Goal: Entertainment & Leisure: Browse casually

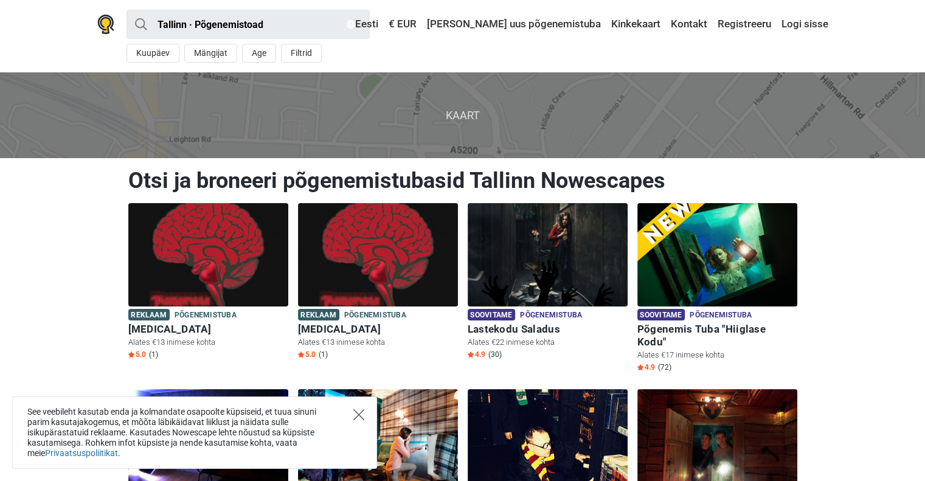
click at [360, 409] on icon "Close" at bounding box center [358, 414] width 11 height 11
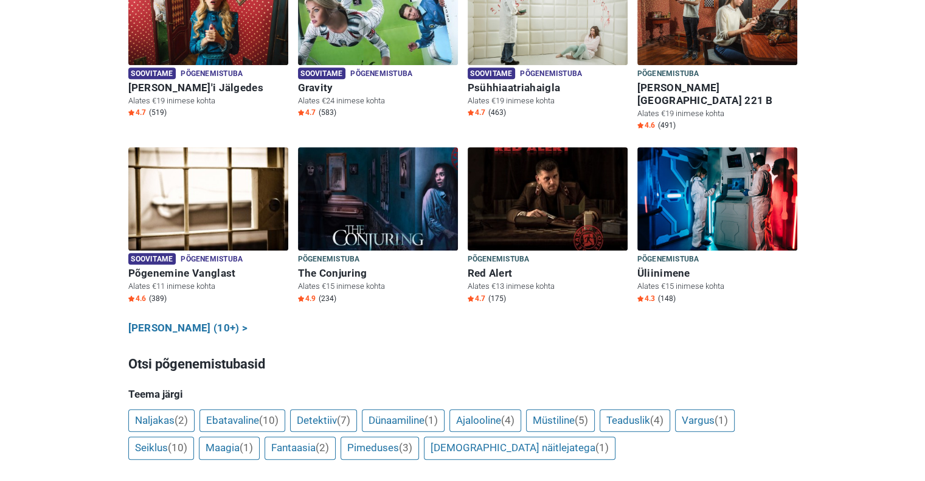
scroll to position [611, 0]
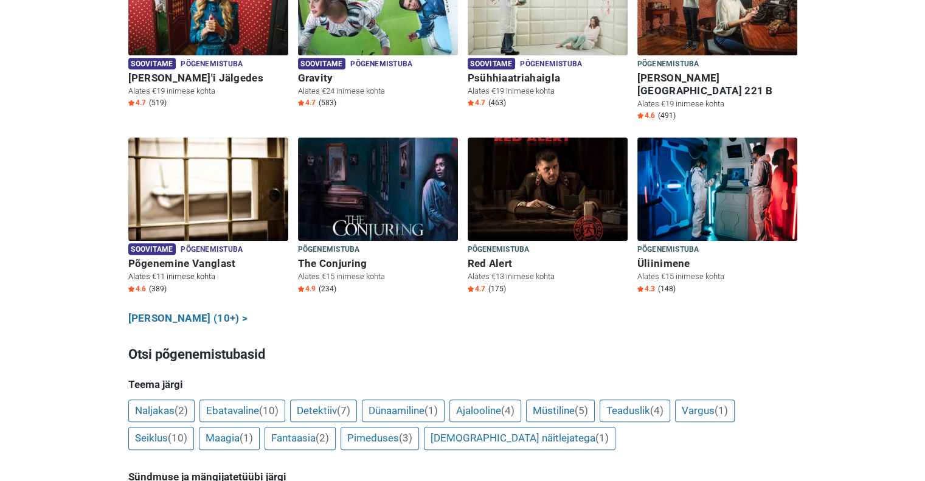
click at [190, 161] on img at bounding box center [208, 188] width 160 height 103
click at [521, 181] on img at bounding box center [548, 188] width 160 height 103
click at [391, 165] on img at bounding box center [378, 189] width 160 height 103
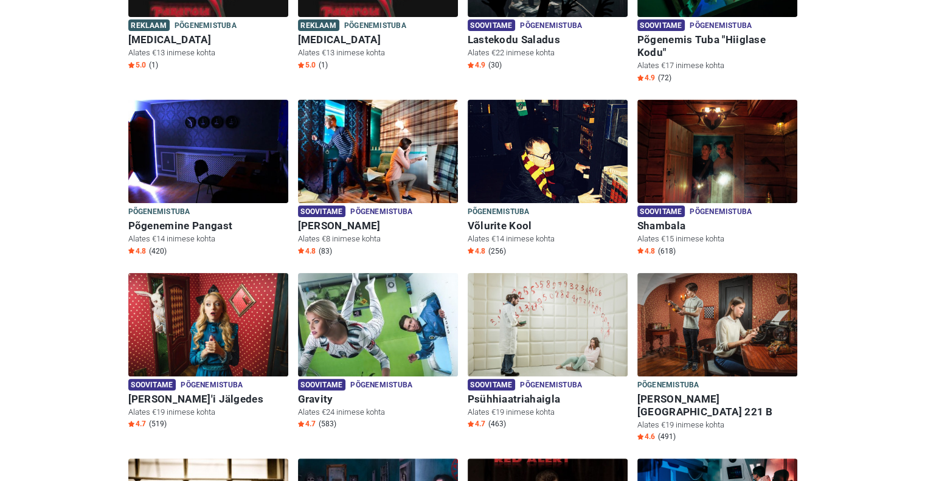
scroll to position [299, 0]
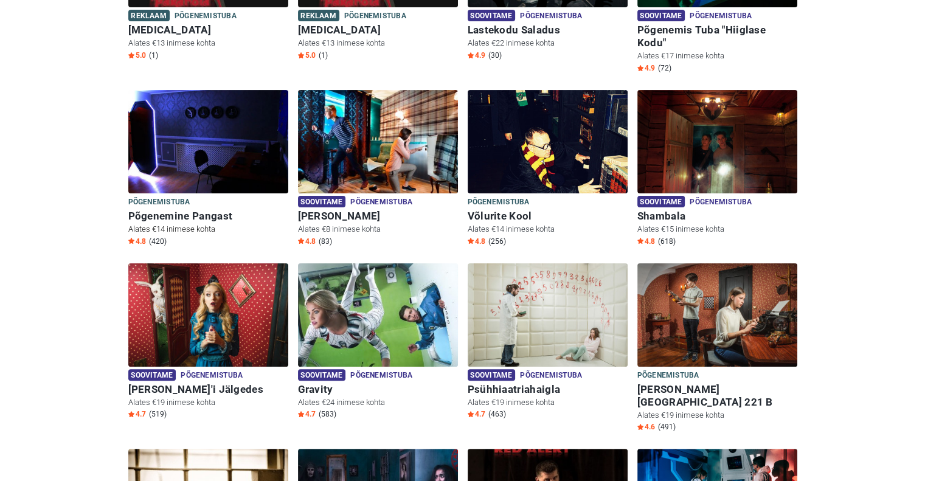
click at [214, 126] on img at bounding box center [208, 141] width 160 height 103
click at [195, 143] on img at bounding box center [208, 141] width 160 height 103
click at [186, 210] on h6 "Põgenemine Pangast" at bounding box center [208, 216] width 160 height 13
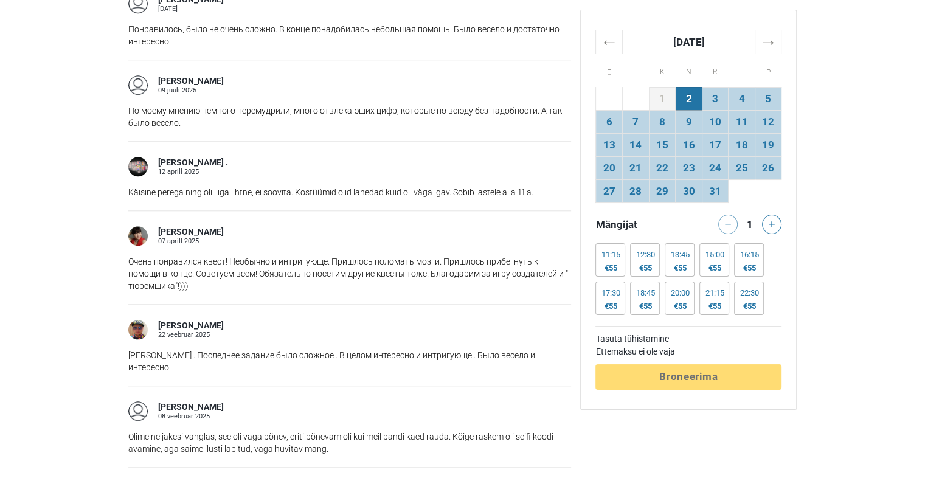
scroll to position [1203, 0]
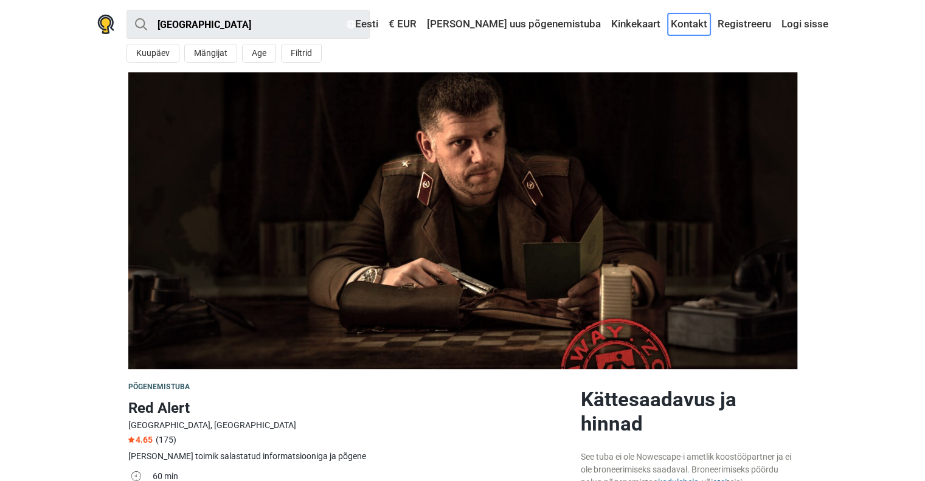
click at [685, 24] on link "Kontakt" at bounding box center [689, 24] width 43 height 22
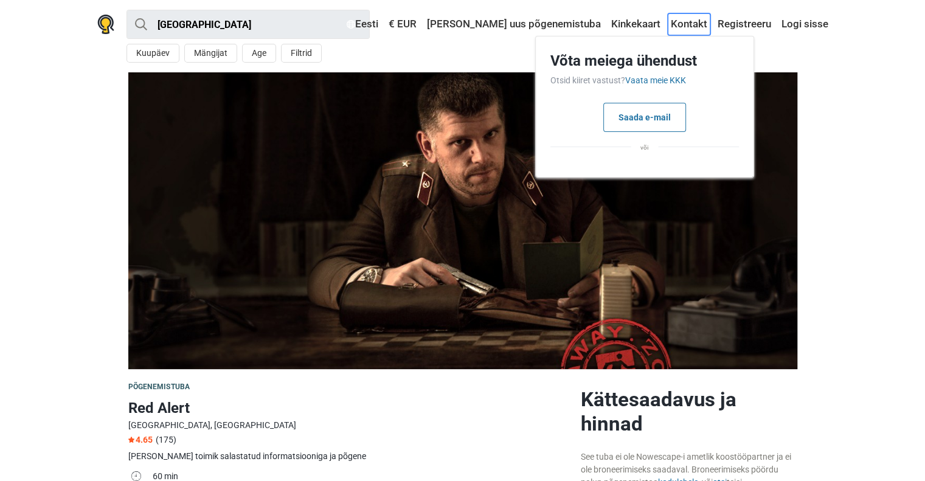
click at [685, 24] on link "Kontakt" at bounding box center [689, 24] width 43 height 22
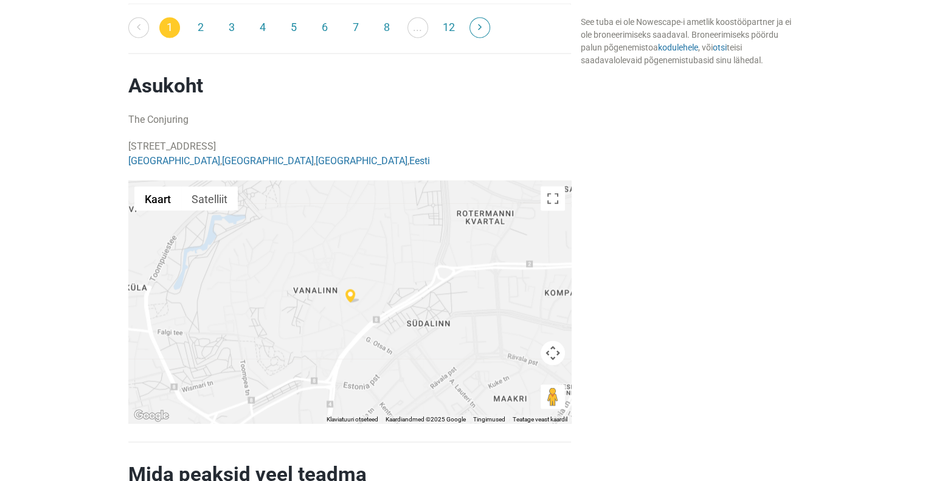
scroll to position [2299, 0]
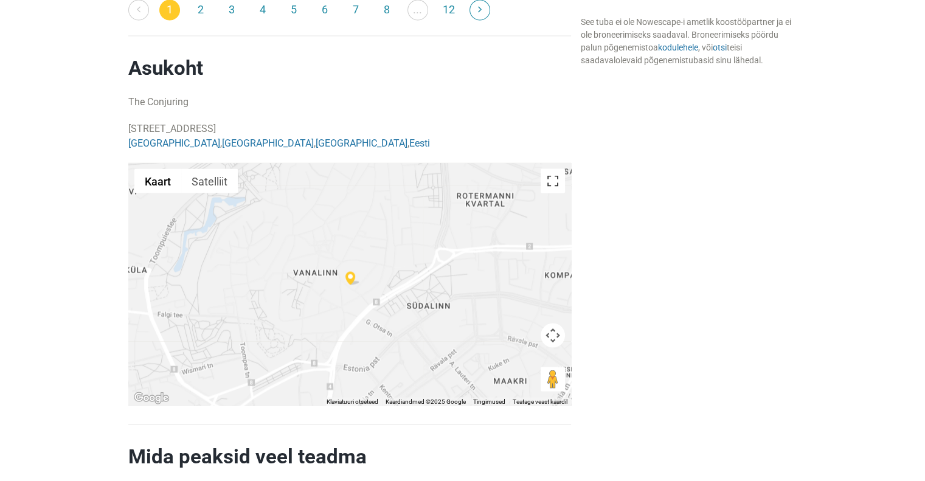
click at [550, 169] on button "Vaheta täisekraani vaadet" at bounding box center [553, 181] width 24 height 24
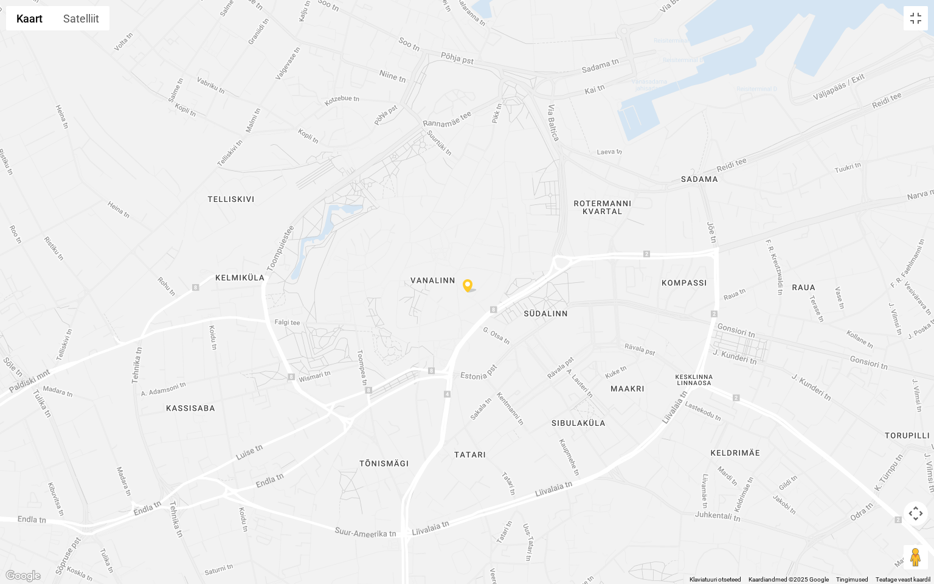
click at [917, 481] on button "Kaardikaamera juhtnupud" at bounding box center [916, 513] width 24 height 24
click at [889, 481] on button "Vähenda" at bounding box center [886, 544] width 24 height 24
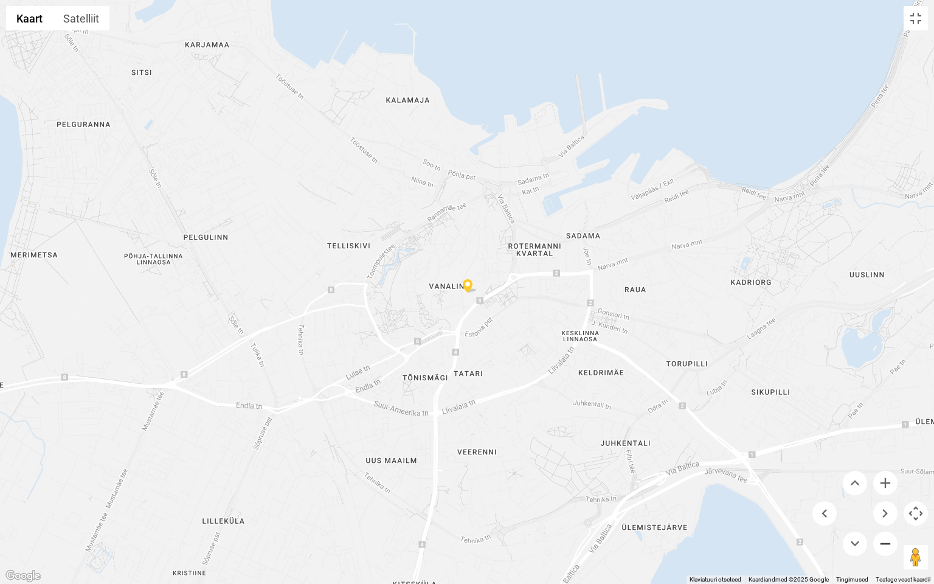
click at [889, 481] on button "Vähenda" at bounding box center [886, 544] width 24 height 24
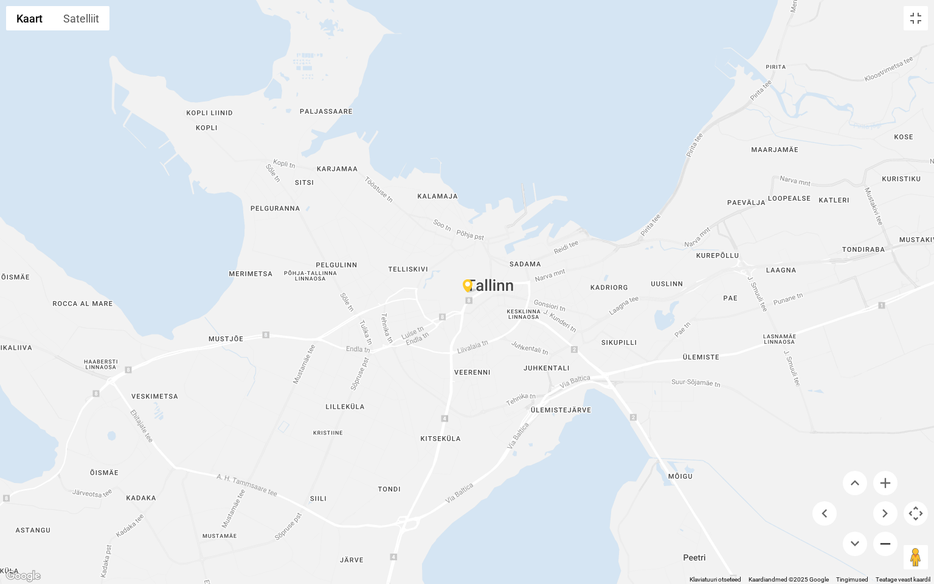
click at [889, 481] on button "Vähenda" at bounding box center [886, 544] width 24 height 24
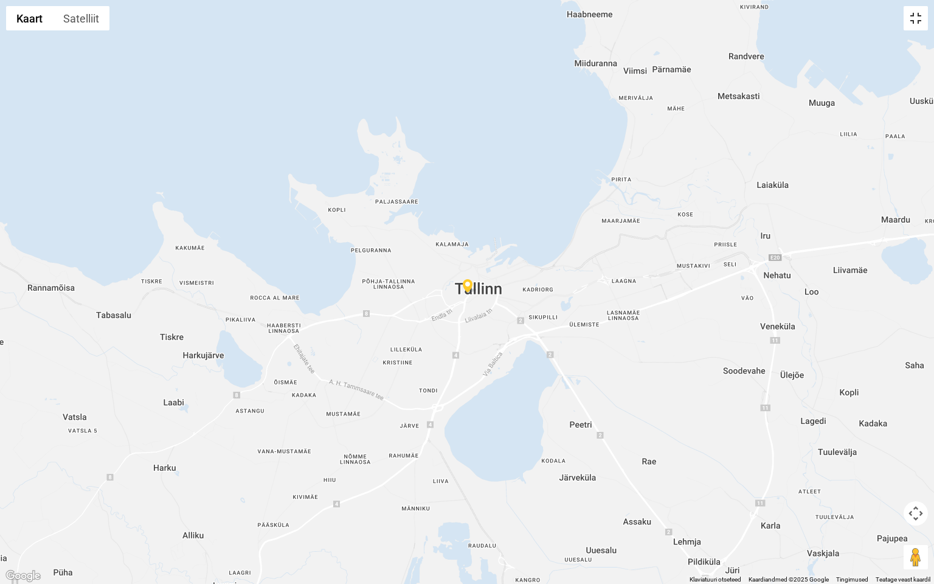
click at [917, 17] on button "Vaheta täisekraani vaadet" at bounding box center [916, 18] width 24 height 24
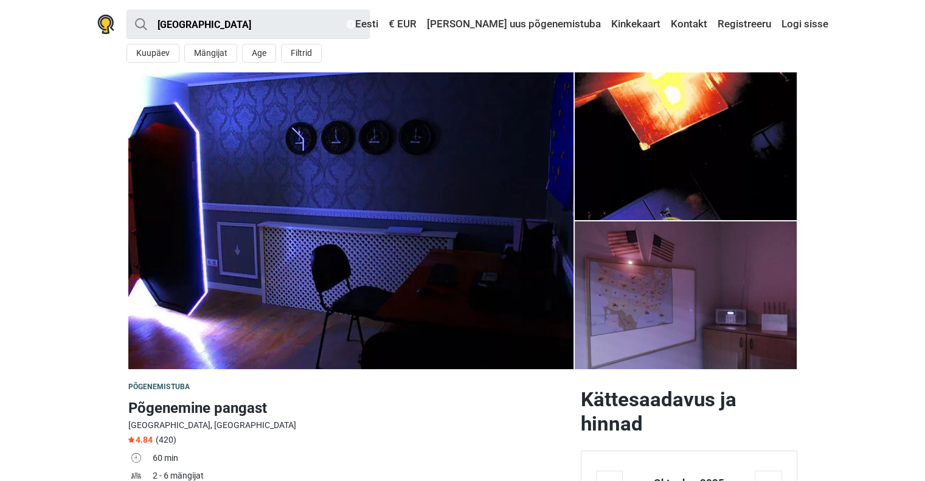
click at [439, 232] on img at bounding box center [350, 220] width 445 height 297
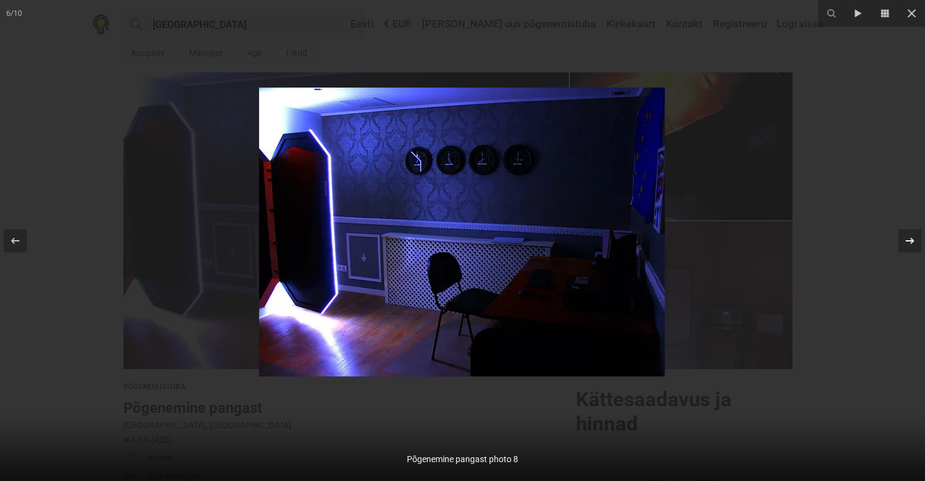
click at [913, 240] on icon at bounding box center [910, 240] width 9 height 6
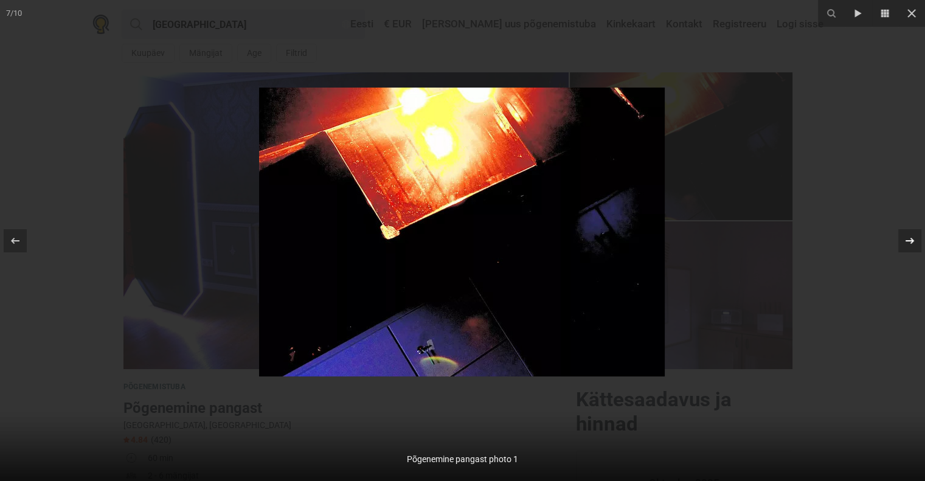
click at [913, 240] on icon at bounding box center [910, 240] width 9 height 6
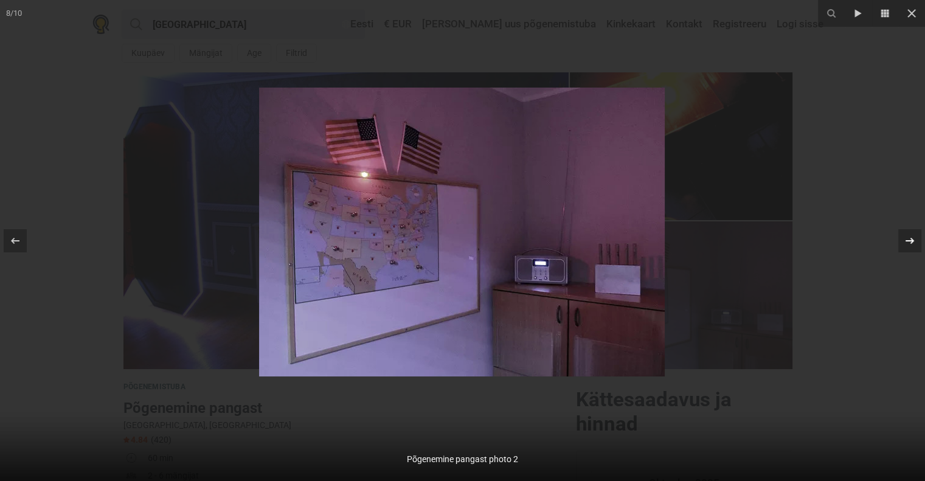
click at [913, 240] on icon at bounding box center [910, 240] width 9 height 6
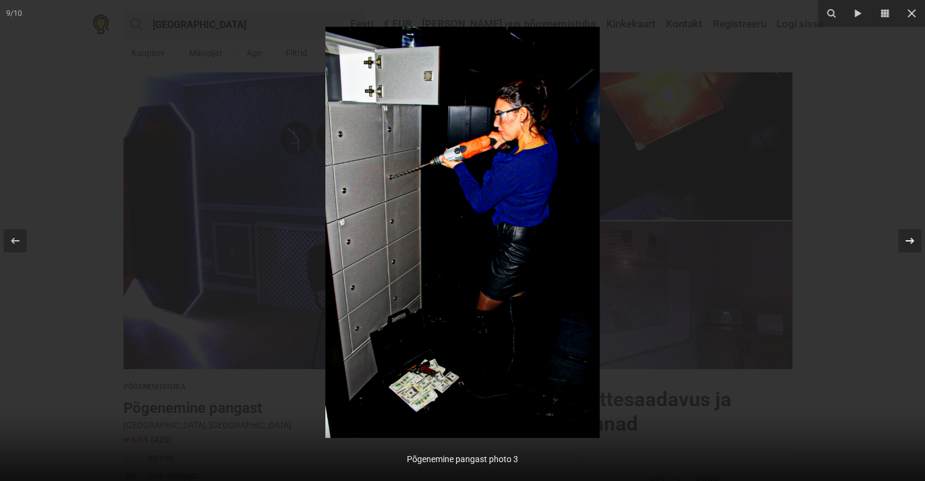
click at [913, 240] on icon at bounding box center [910, 240] width 9 height 6
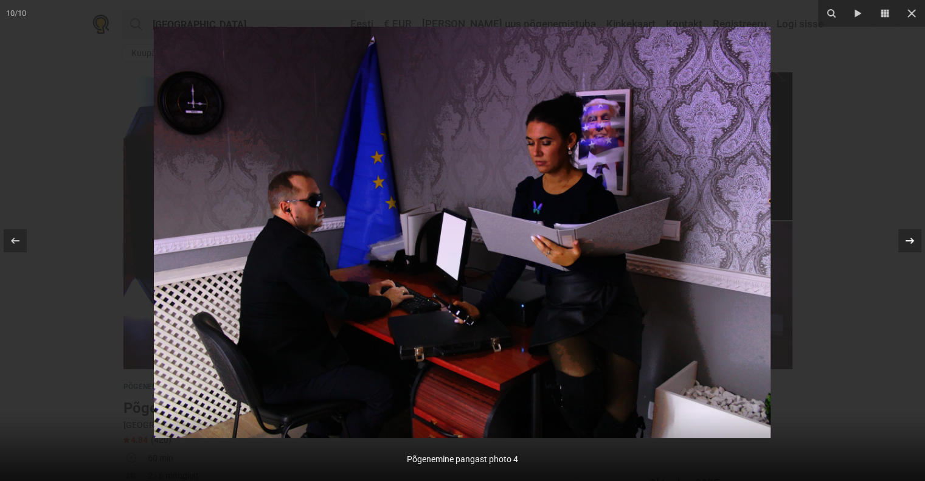
click at [913, 240] on icon at bounding box center [910, 240] width 9 height 6
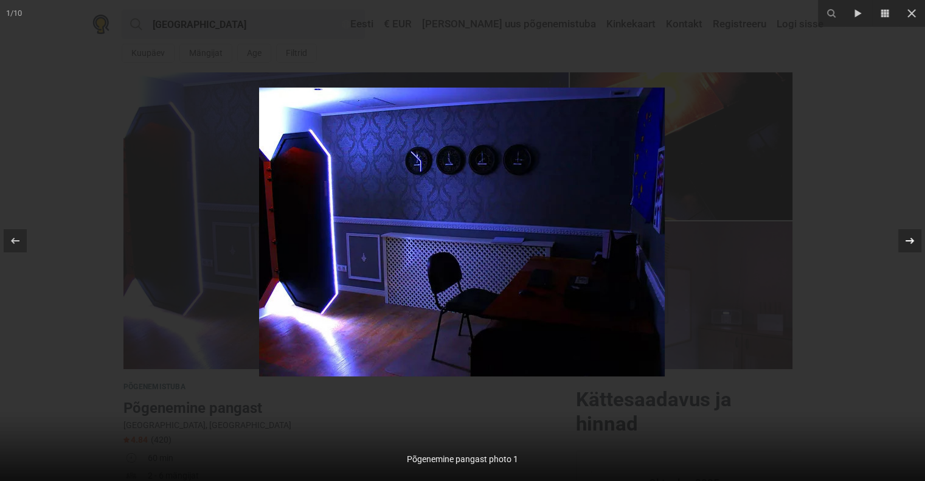
click at [913, 240] on icon at bounding box center [910, 240] width 9 height 6
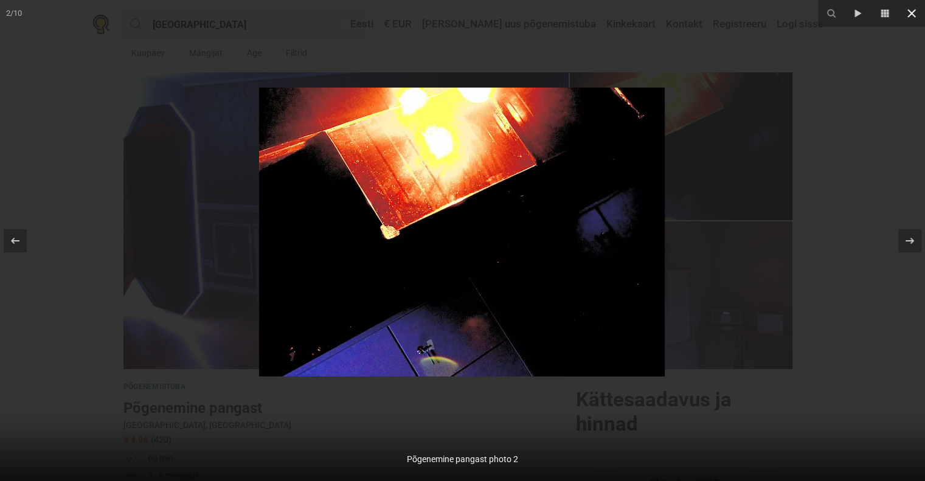
click at [908, 9] on icon at bounding box center [912, 13] width 15 height 15
